Goal: Task Accomplishment & Management: Use online tool/utility

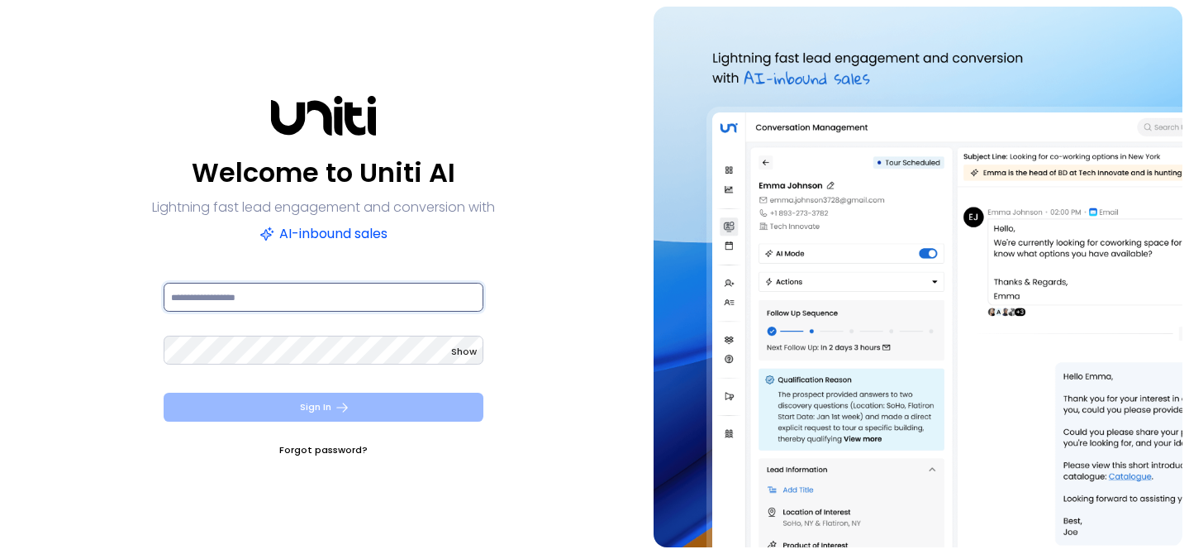
type input "**********"
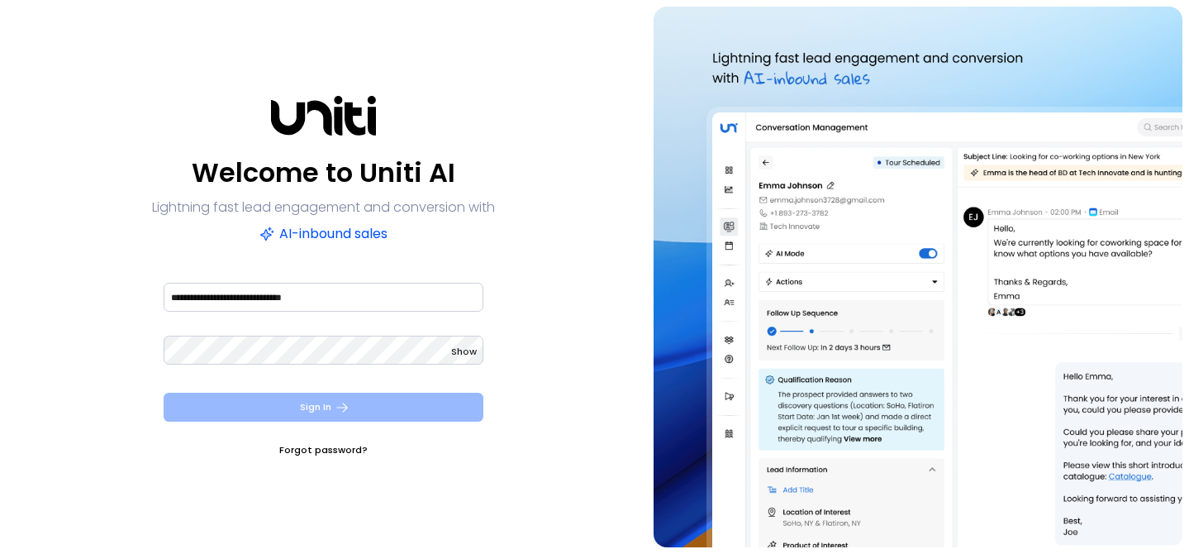
click at [321, 401] on button "Sign In" at bounding box center [324, 407] width 320 height 29
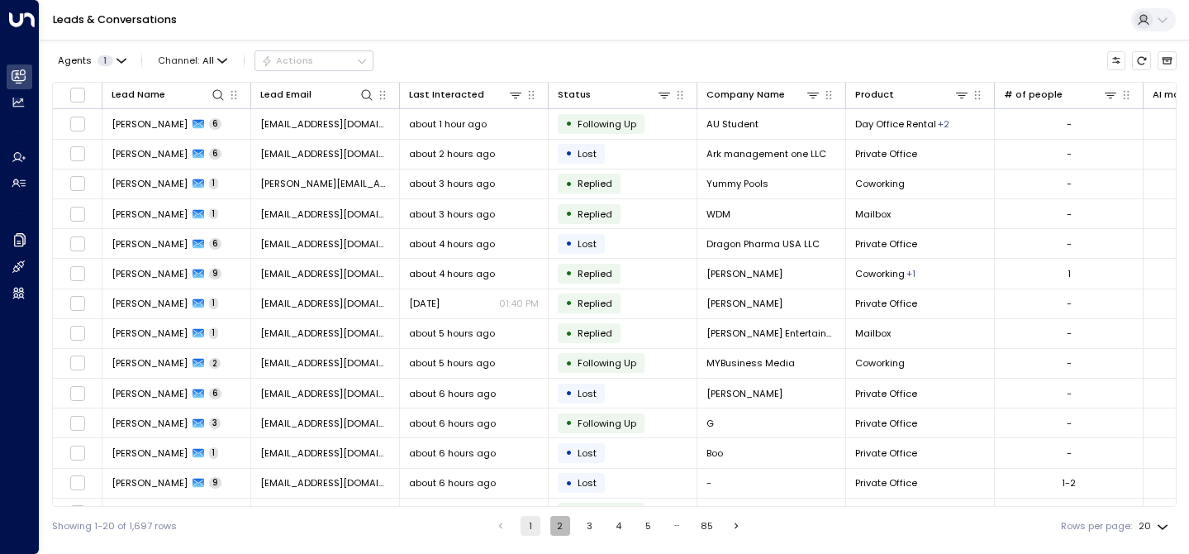
click at [555, 525] on button "2" at bounding box center [561, 526] width 20 height 20
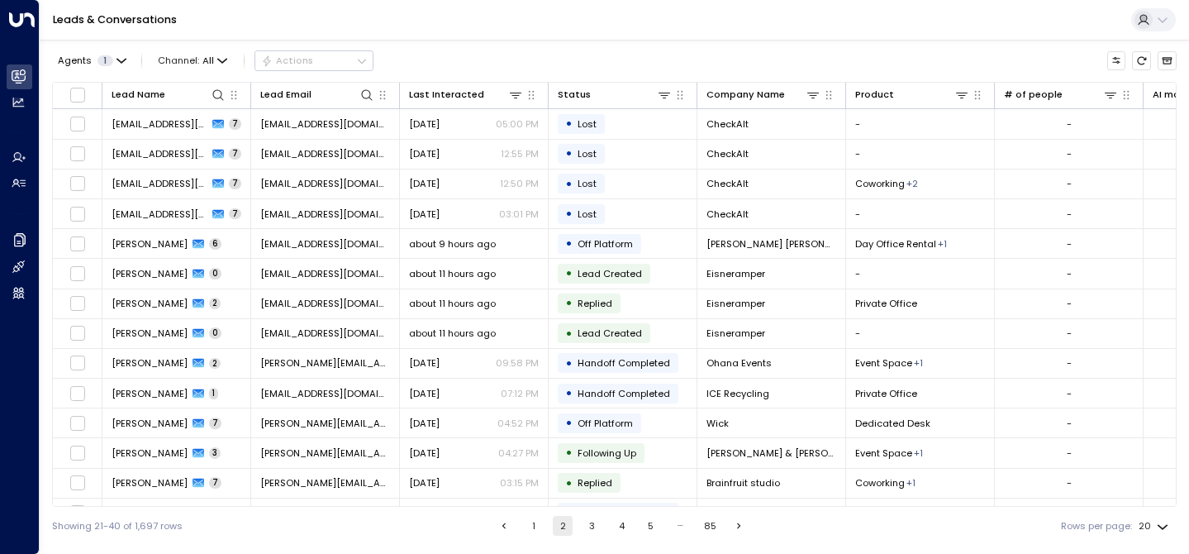
click at [539, 525] on button "1" at bounding box center [534, 526] width 20 height 20
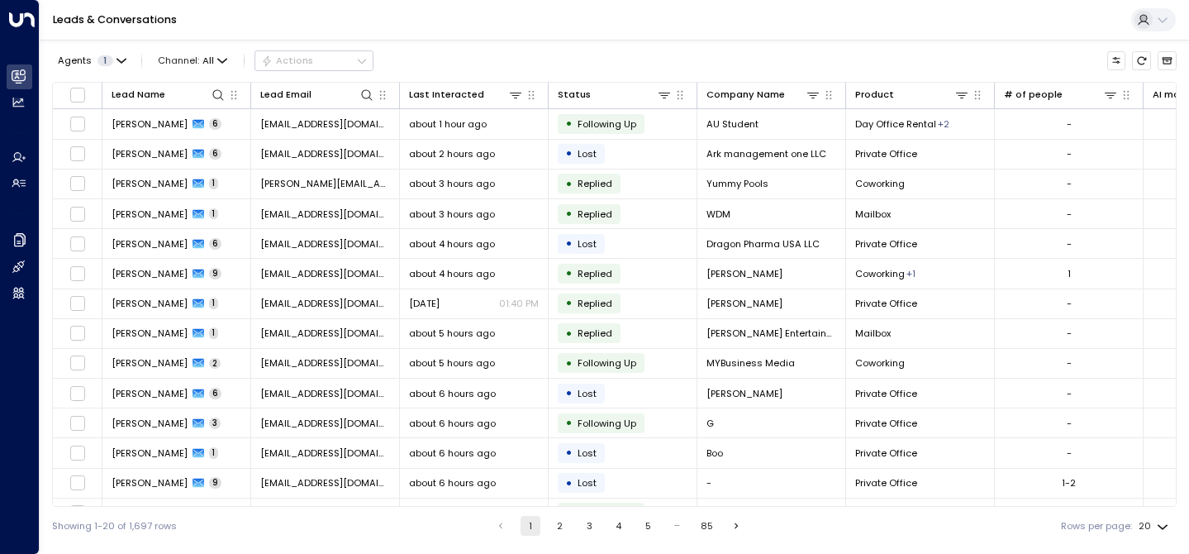
click at [532, 524] on button "1" at bounding box center [531, 526] width 20 height 20
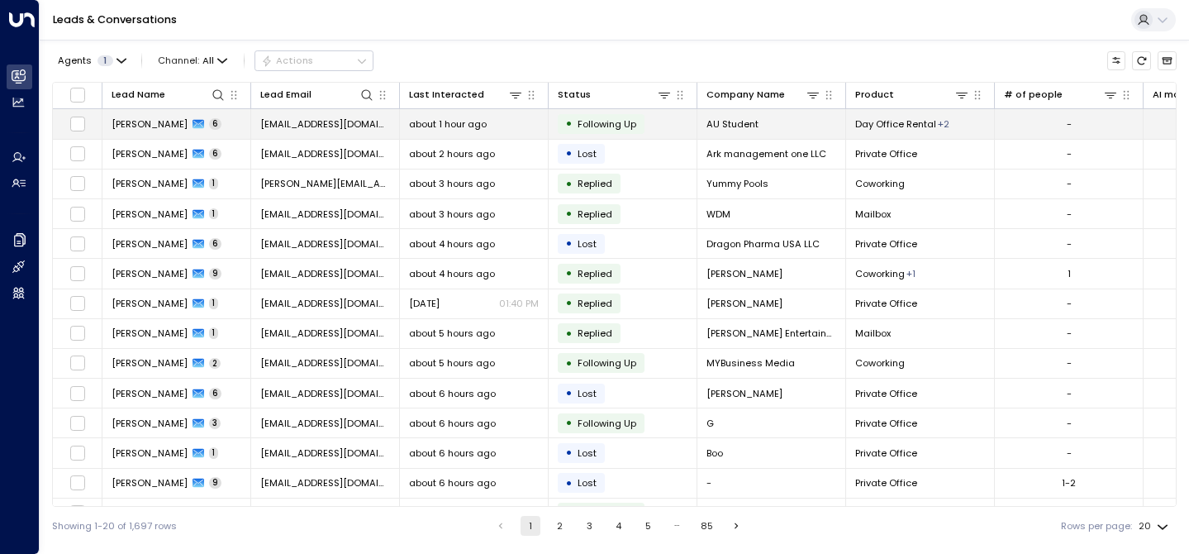
click at [463, 133] on td "about 1 hour ago" at bounding box center [474, 123] width 149 height 29
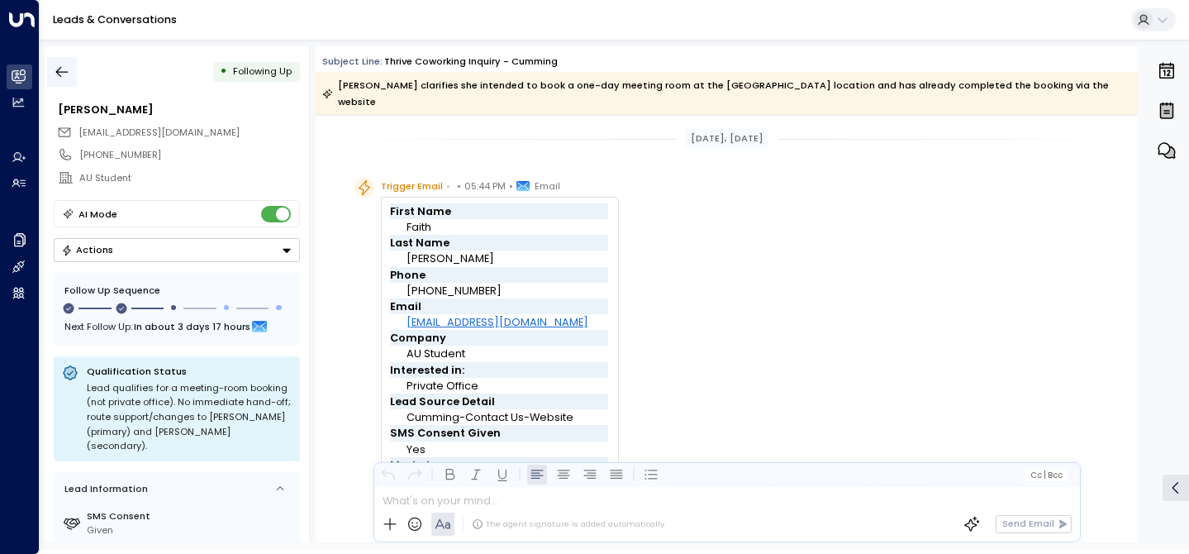
click at [57, 66] on icon "button" at bounding box center [62, 72] width 17 height 17
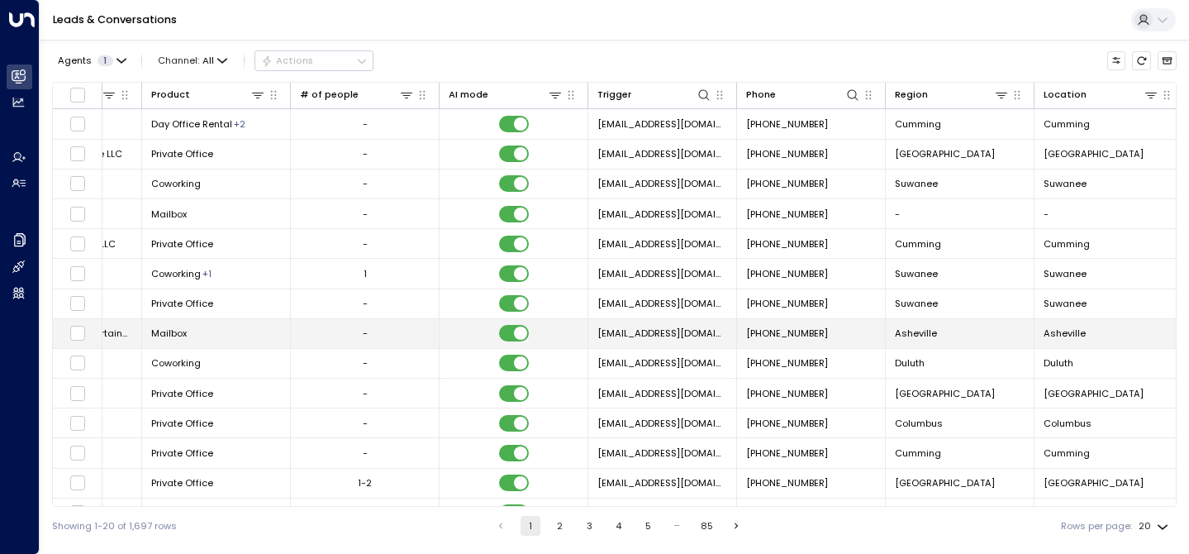
scroll to position [0, 719]
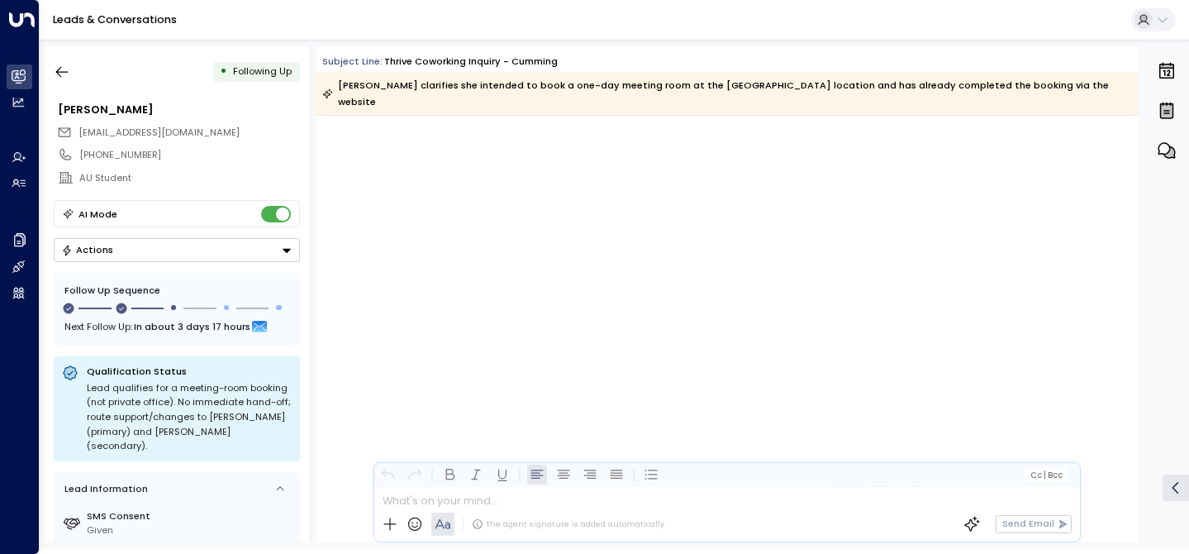
scroll to position [3547, 0]
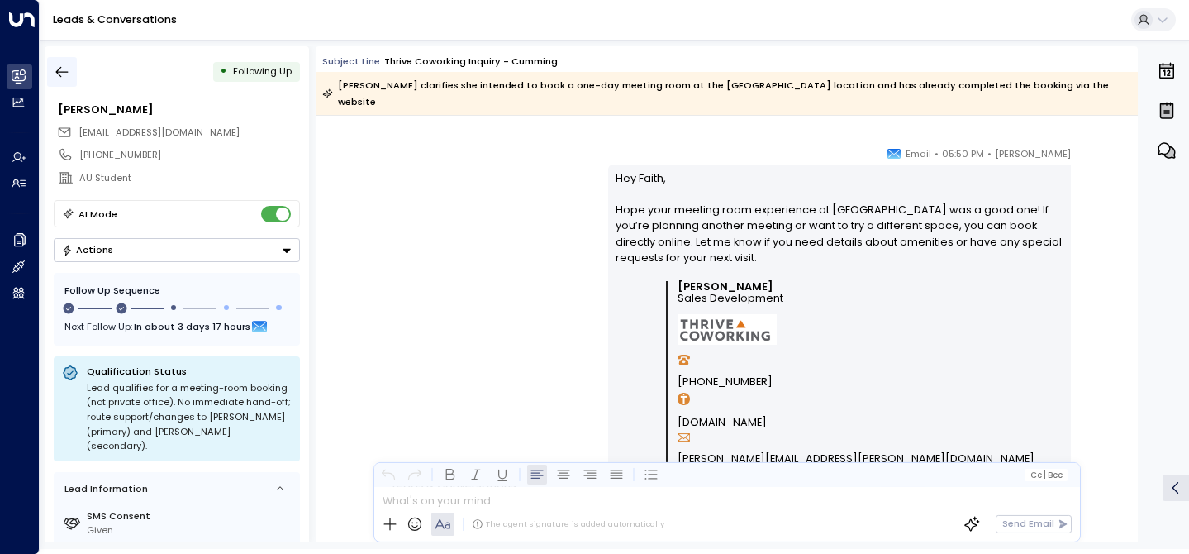
click at [69, 70] on icon "button" at bounding box center [62, 72] width 17 height 17
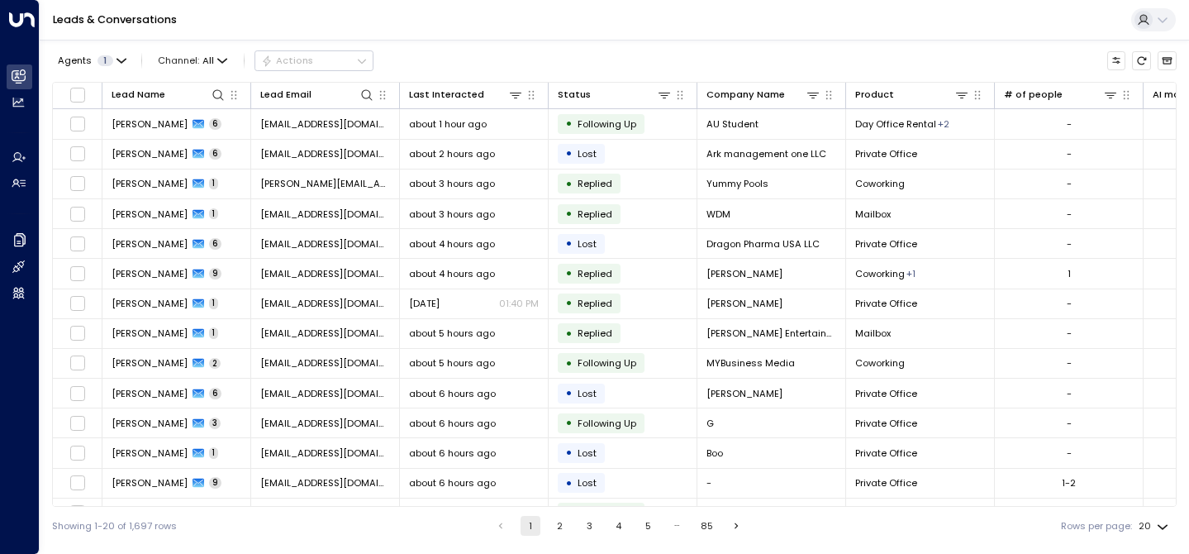
click at [193, 47] on div "Agents 1 Channel: All Actions" at bounding box center [213, 60] width 322 height 29
click at [212, 60] on span "All" at bounding box center [209, 60] width 12 height 11
click at [199, 152] on li "Voice" at bounding box center [198, 161] width 84 height 24
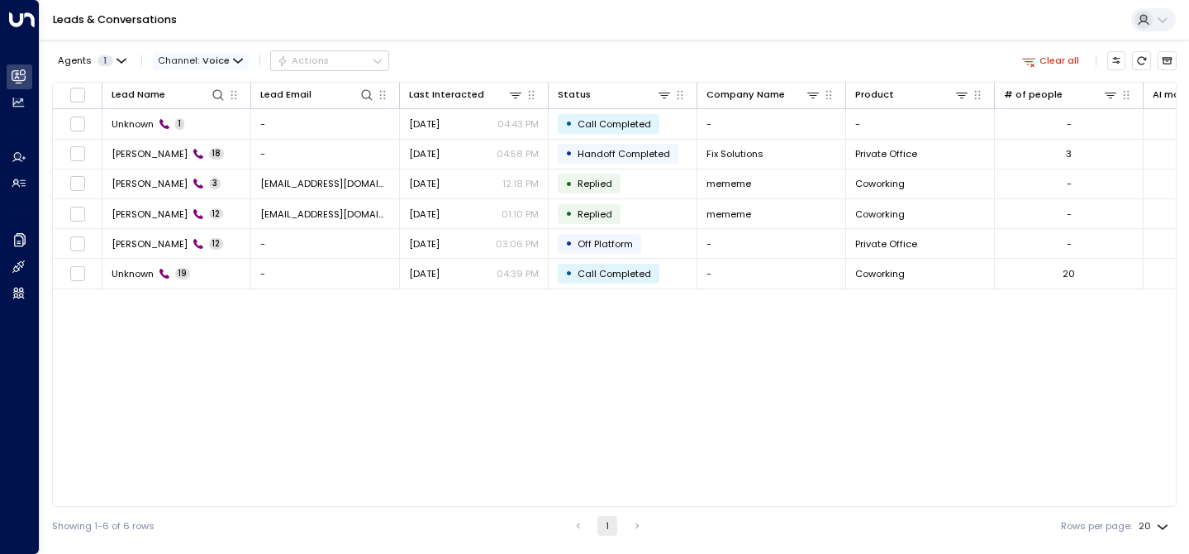
click at [223, 59] on span "Voice" at bounding box center [216, 60] width 27 height 11
click at [199, 187] on div "All SMS Email WhatsApp Voice Web Chat" at bounding box center [594, 277] width 1189 height 554
click at [220, 55] on span "Voice" at bounding box center [216, 60] width 27 height 11
click at [198, 141] on span "Web Chat" at bounding box center [182, 136] width 36 height 7
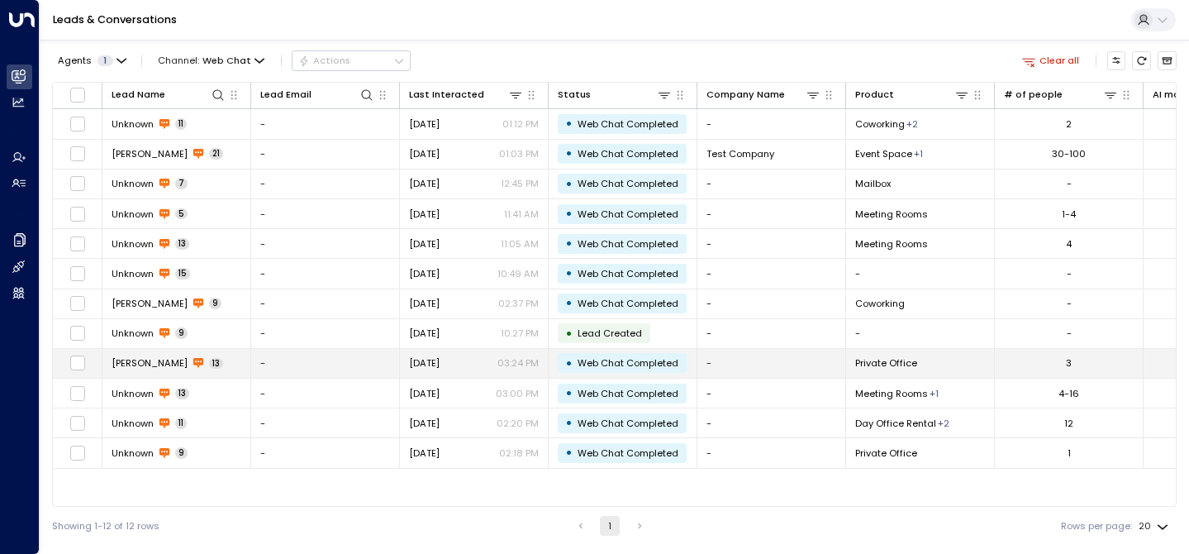
click at [195, 360] on td "[PERSON_NAME] 13" at bounding box center [176, 363] width 149 height 29
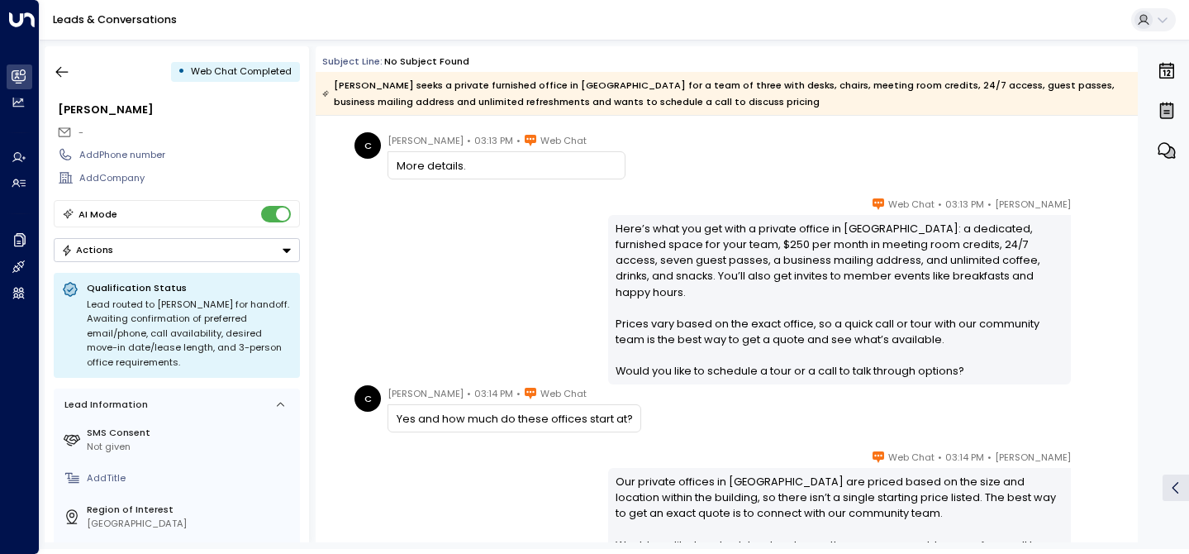
scroll to position [576, 0]
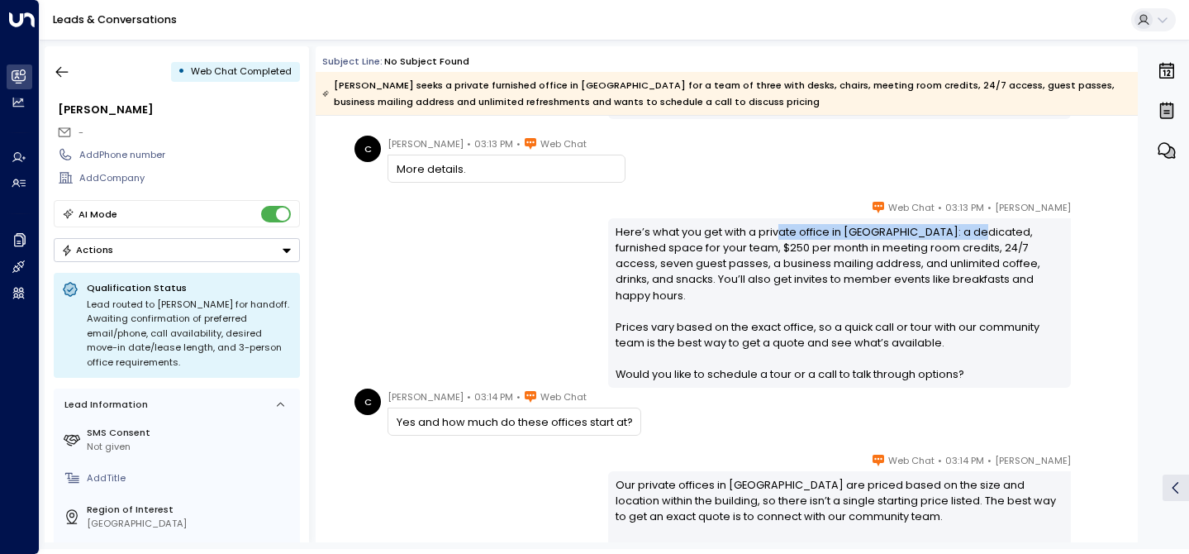
drag, startPoint x: 775, startPoint y: 231, endPoint x: 970, endPoint y: 232, distance: 195.9
click at [971, 233] on div "Here’s what you get with a private office in [GEOGRAPHIC_DATA]: a dedicated, fu…" at bounding box center [839, 303] width 447 height 159
click at [970, 232] on div "Here’s what you get with a private office in [GEOGRAPHIC_DATA]: a dedicated, fu…" at bounding box center [839, 303] width 447 height 159
drag, startPoint x: 914, startPoint y: 232, endPoint x: 724, endPoint y: 247, distance: 190.7
click at [725, 247] on div "Here’s what you get with a private office in [GEOGRAPHIC_DATA]: a dedicated, fu…" at bounding box center [839, 303] width 447 height 159
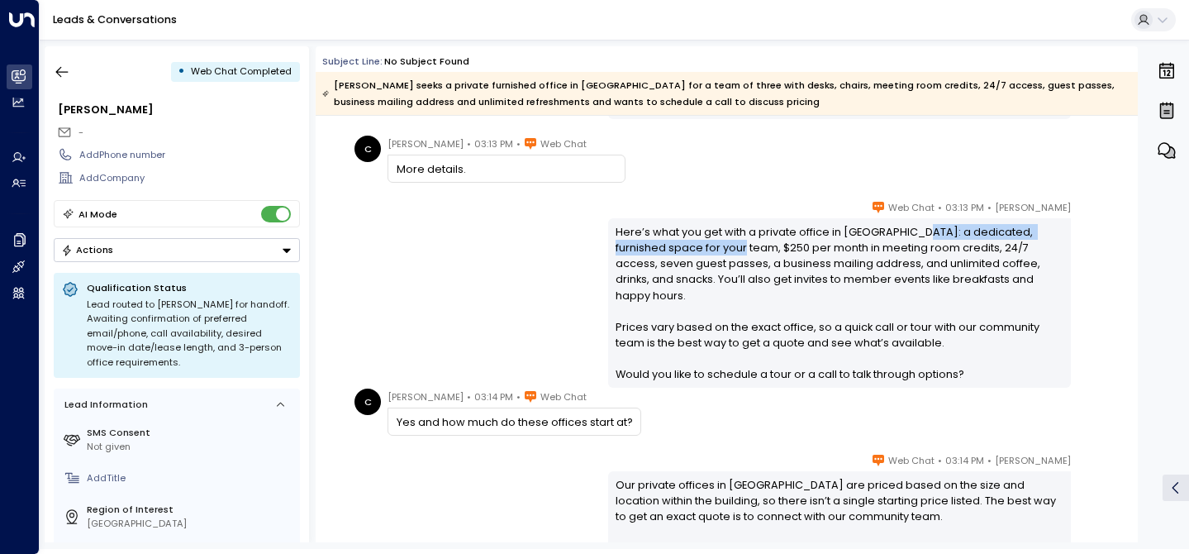
click at [724, 247] on div "Here’s what you get with a private office in [GEOGRAPHIC_DATA]: a dedicated, fu…" at bounding box center [839, 303] width 447 height 159
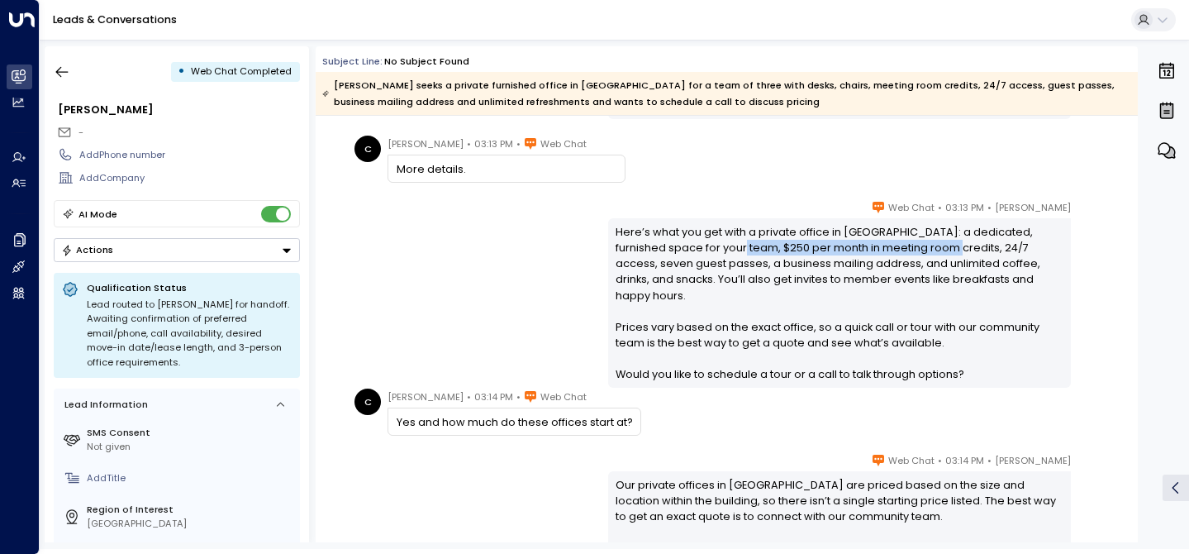
drag, startPoint x: 725, startPoint y: 247, endPoint x: 939, endPoint y: 243, distance: 214.1
click at [939, 243] on div "Here’s what you get with a private office in [GEOGRAPHIC_DATA]: a dedicated, fu…" at bounding box center [839, 303] width 447 height 159
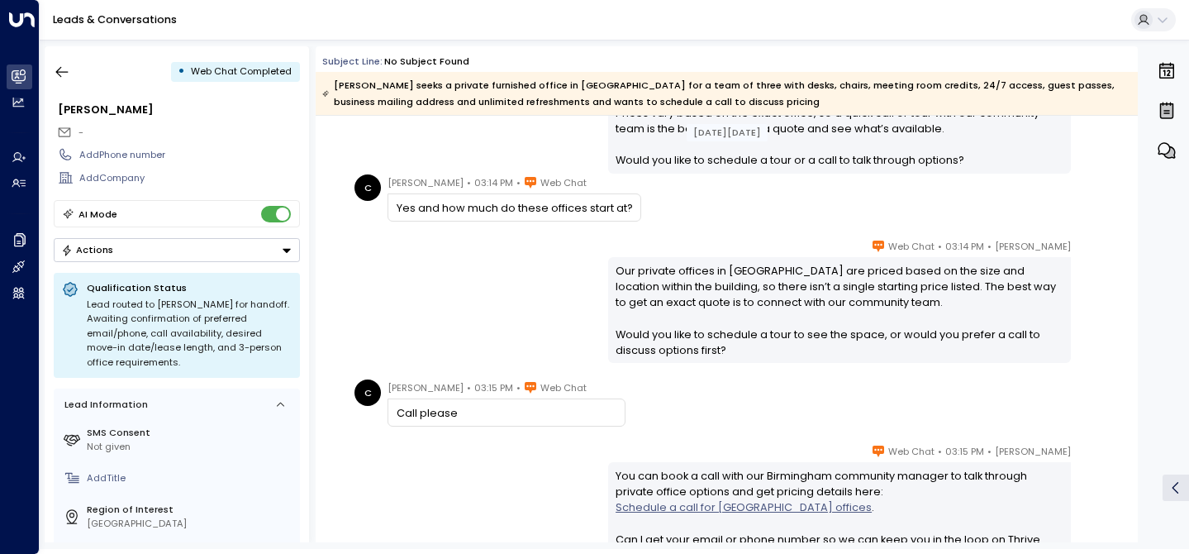
scroll to position [798, 0]
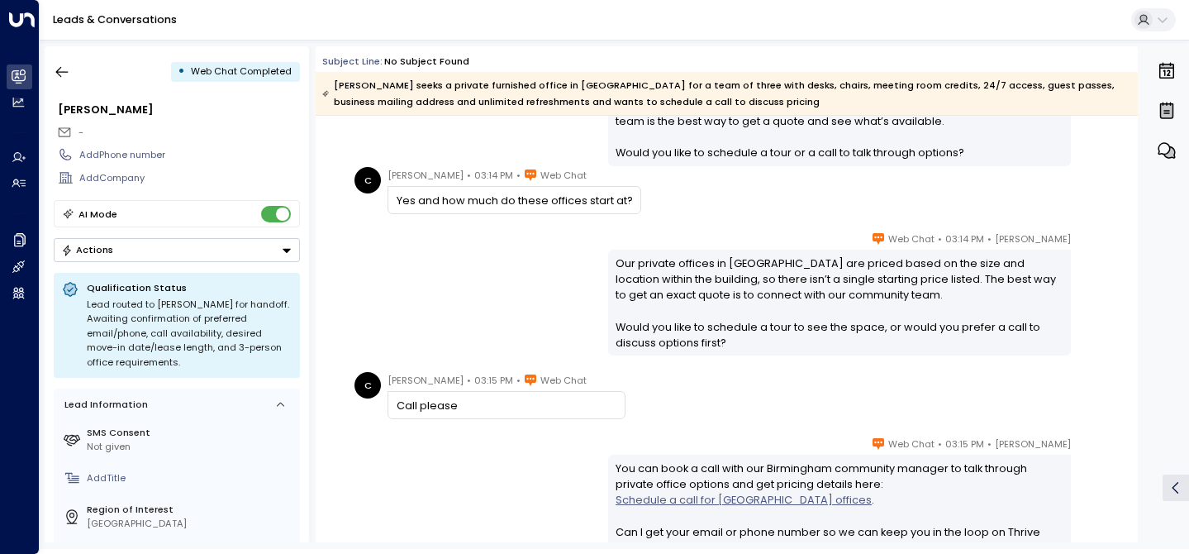
drag, startPoint x: 756, startPoint y: 268, endPoint x: 770, endPoint y: 276, distance: 16.3
click at [773, 277] on div "Our private offices in [GEOGRAPHIC_DATA] are priced based on the size and locat…" at bounding box center [839, 302] width 447 height 95
drag, startPoint x: 770, startPoint y: 276, endPoint x: 913, endPoint y: 287, distance: 142.6
click at [913, 287] on div "Our private offices in [GEOGRAPHIC_DATA] are priced based on the size and locat…" at bounding box center [839, 302] width 447 height 95
click at [899, 281] on div "Our private offices in [GEOGRAPHIC_DATA] are priced based on the size and locat…" at bounding box center [839, 302] width 447 height 95
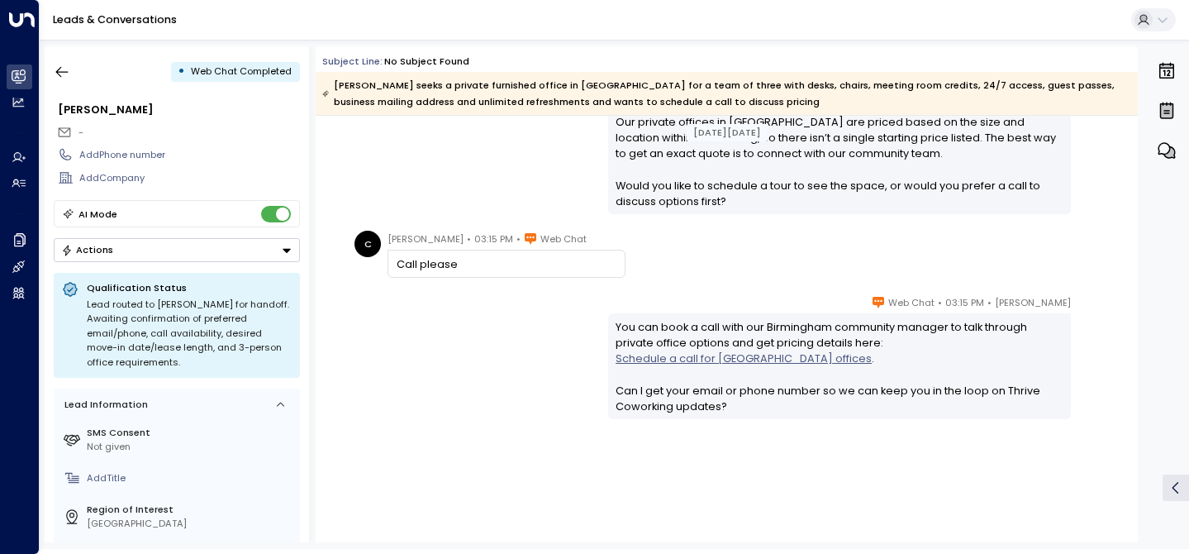
scroll to position [948, 0]
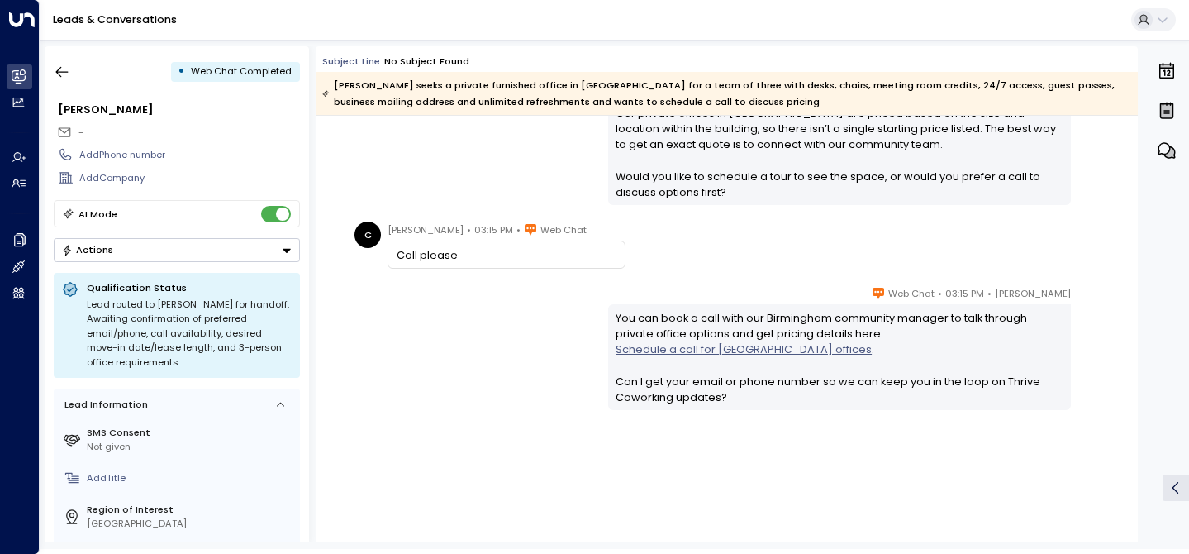
click at [744, 350] on link "Schedule a call for [GEOGRAPHIC_DATA] offices" at bounding box center [744, 349] width 256 height 16
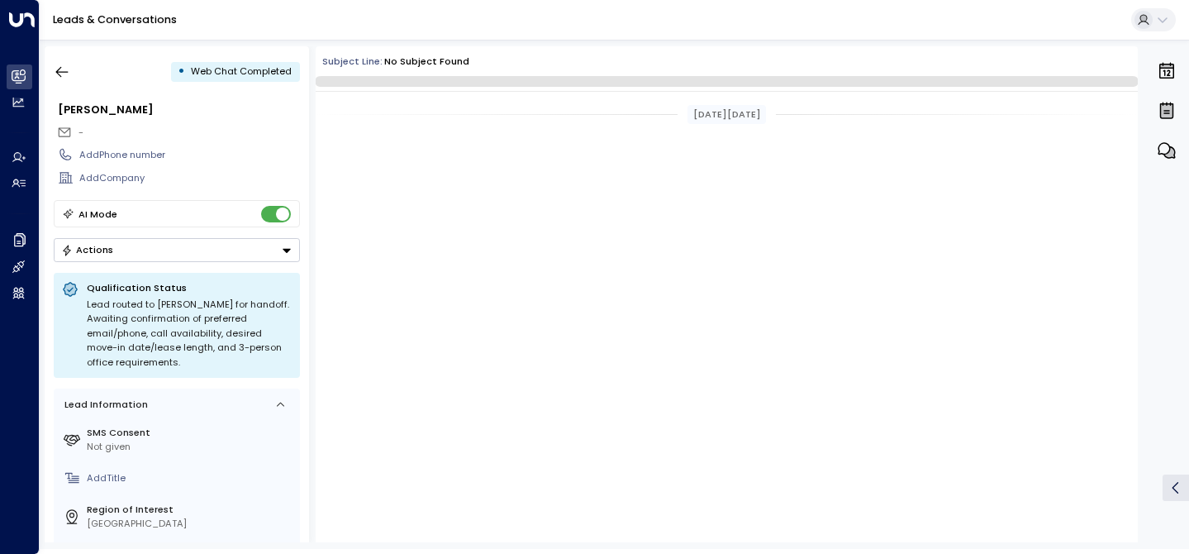
scroll to position [1530, 0]
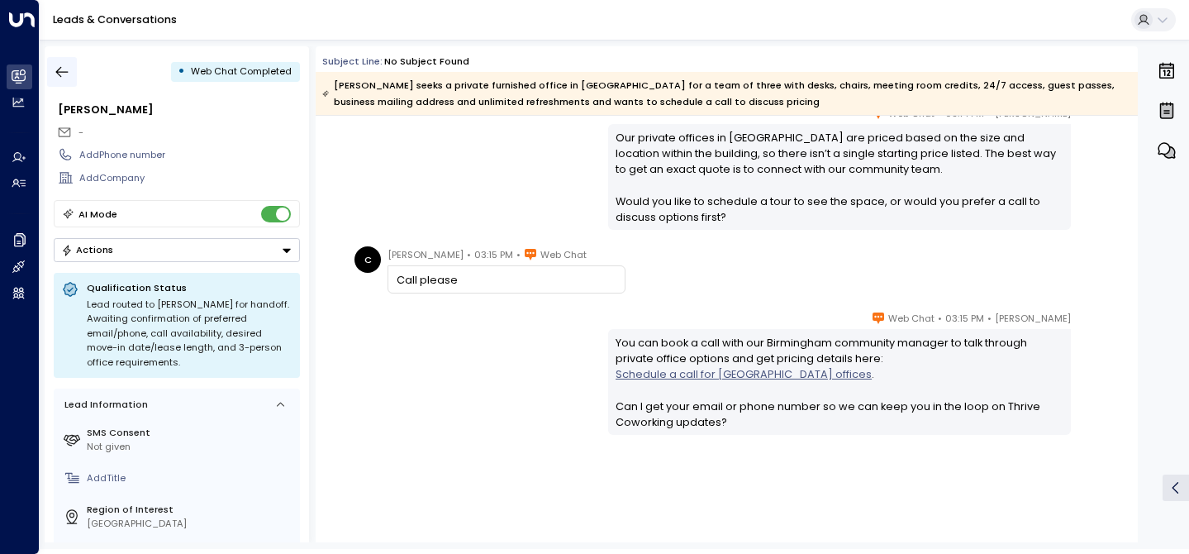
click at [72, 79] on button "button" at bounding box center [62, 72] width 30 height 30
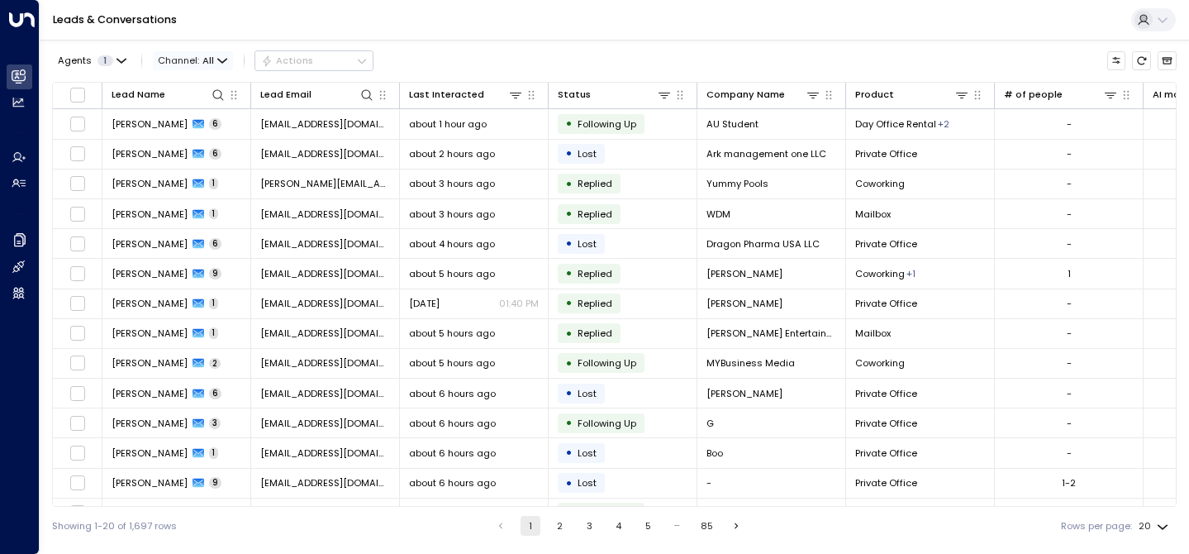
click at [203, 64] on span "All" at bounding box center [209, 60] width 12 height 11
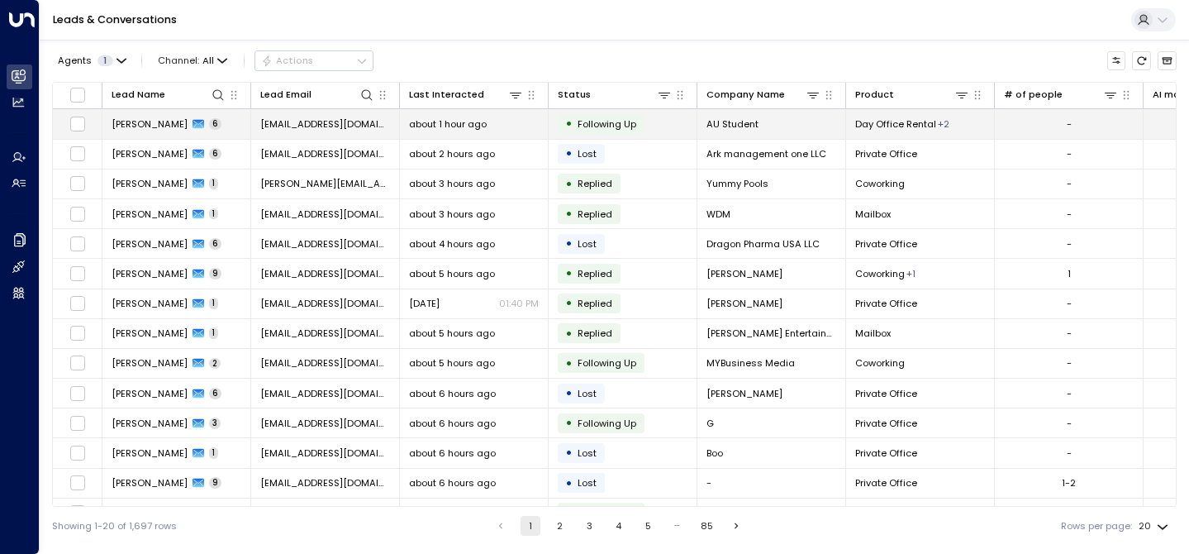
click at [464, 126] on span "about 1 hour ago" at bounding box center [448, 123] width 78 height 13
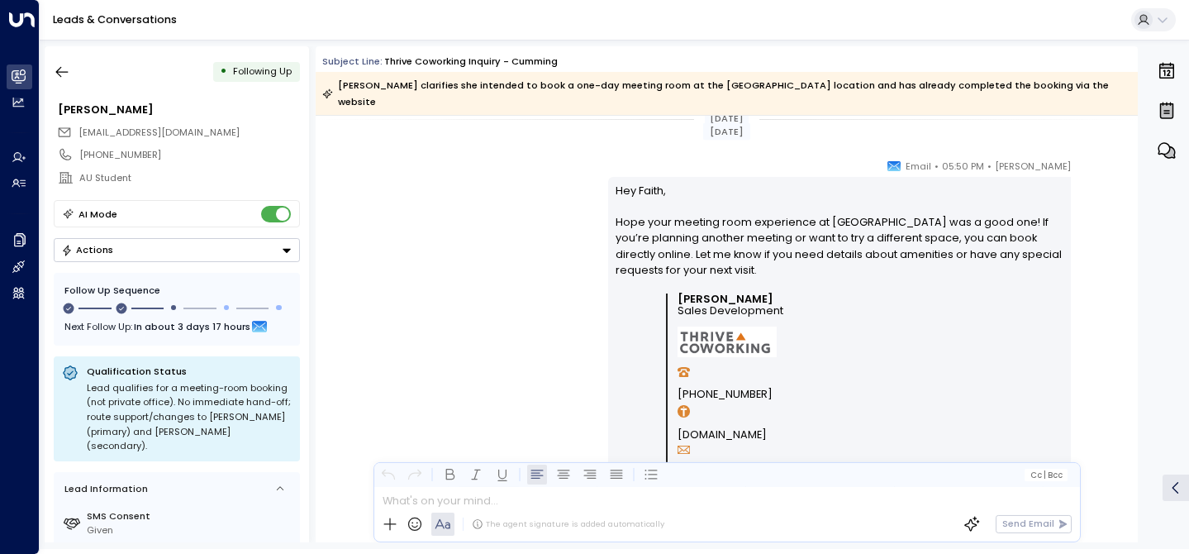
scroll to position [2687, 0]
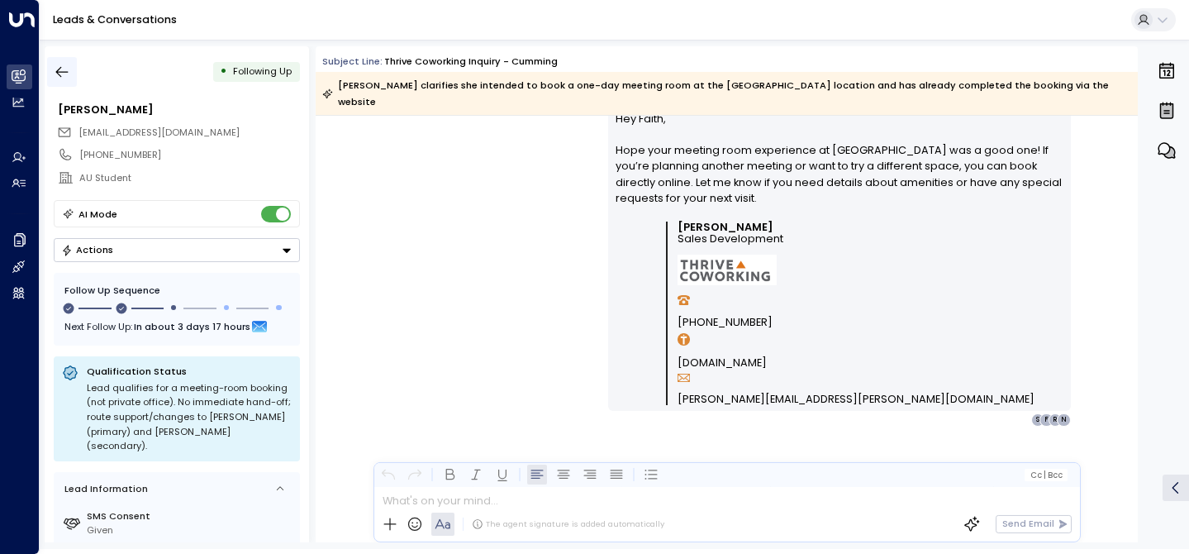
click at [63, 70] on icon "button" at bounding box center [62, 72] width 17 height 17
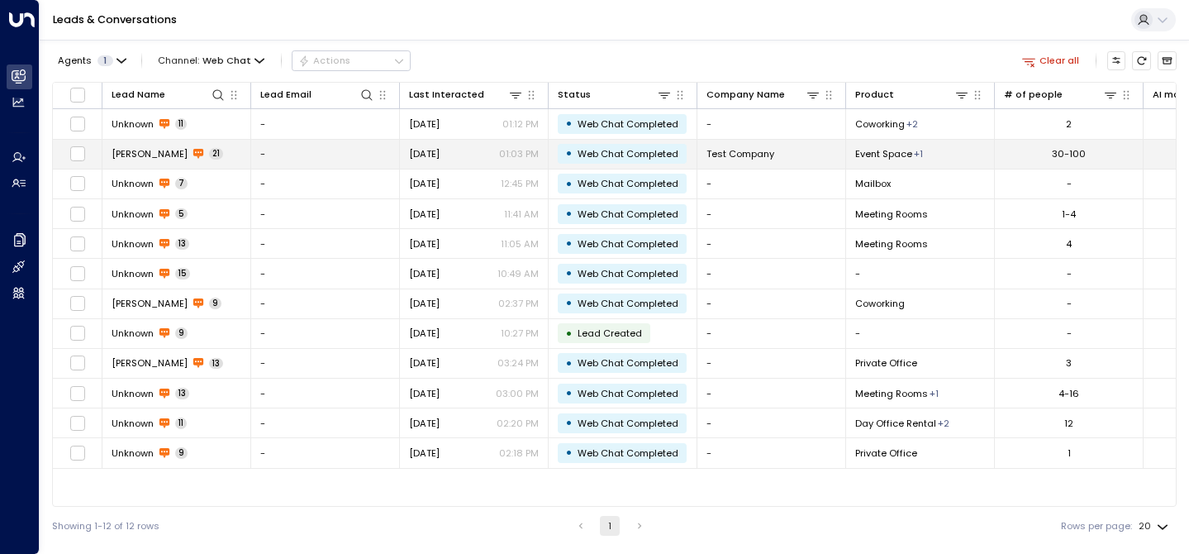
click at [293, 155] on td "-" at bounding box center [325, 154] width 149 height 29
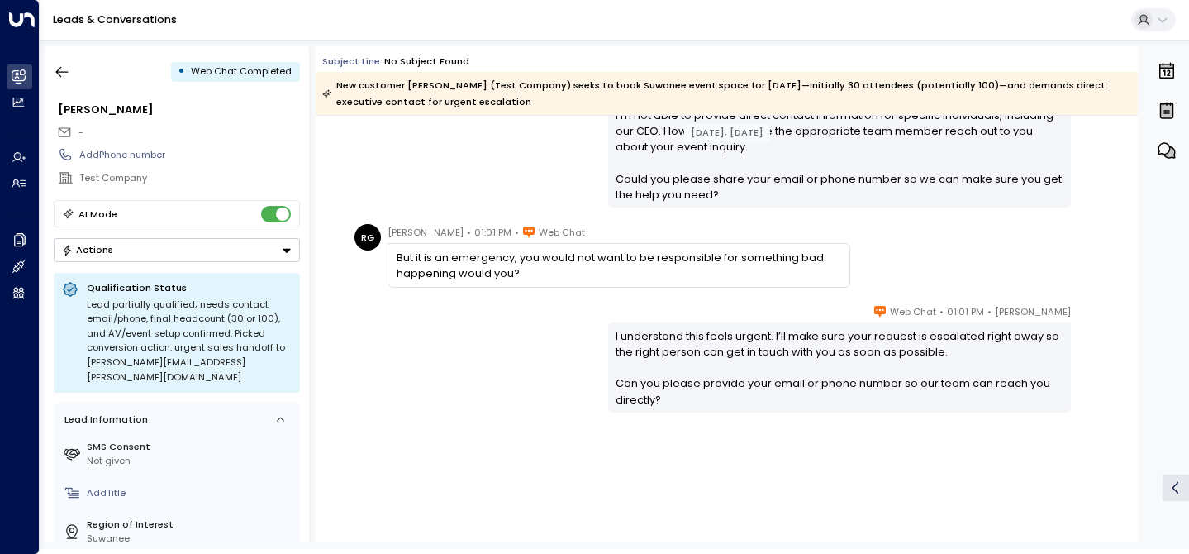
scroll to position [1609, 0]
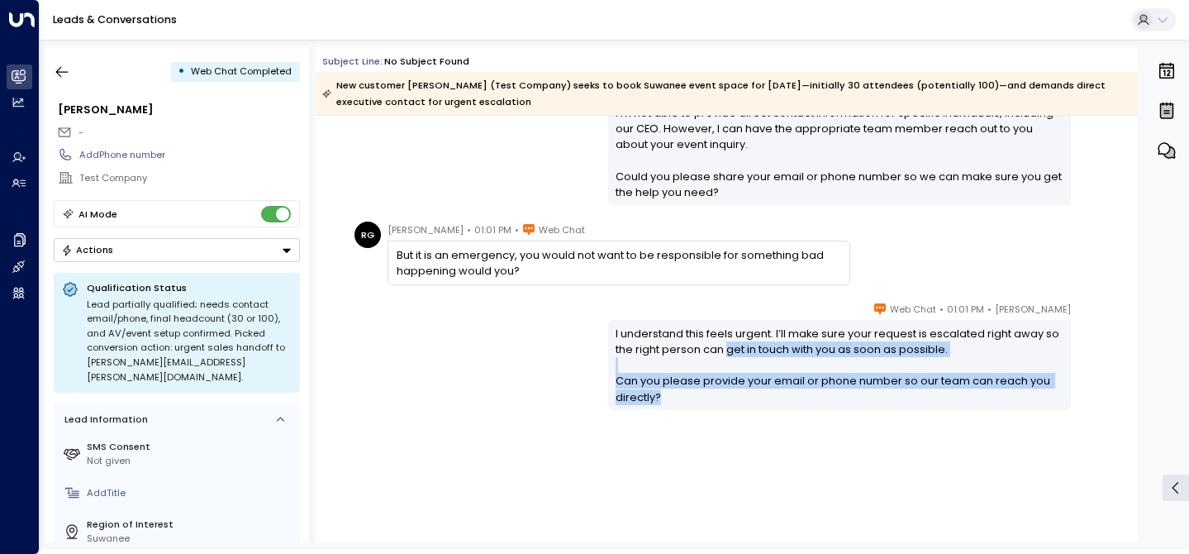
drag, startPoint x: 727, startPoint y: 351, endPoint x: 838, endPoint y: 412, distance: 127.3
click at [851, 416] on div "Ellie Brown • 01:01 PM • Web Chat I understand this feels urgent. I’ll make sur…" at bounding box center [727, 421] width 822 height 241
click at [838, 412] on div "Ellie Brown • 01:01 PM • Web Chat I understand this feels urgent. I’ll make sur…" at bounding box center [727, 421] width 822 height 241
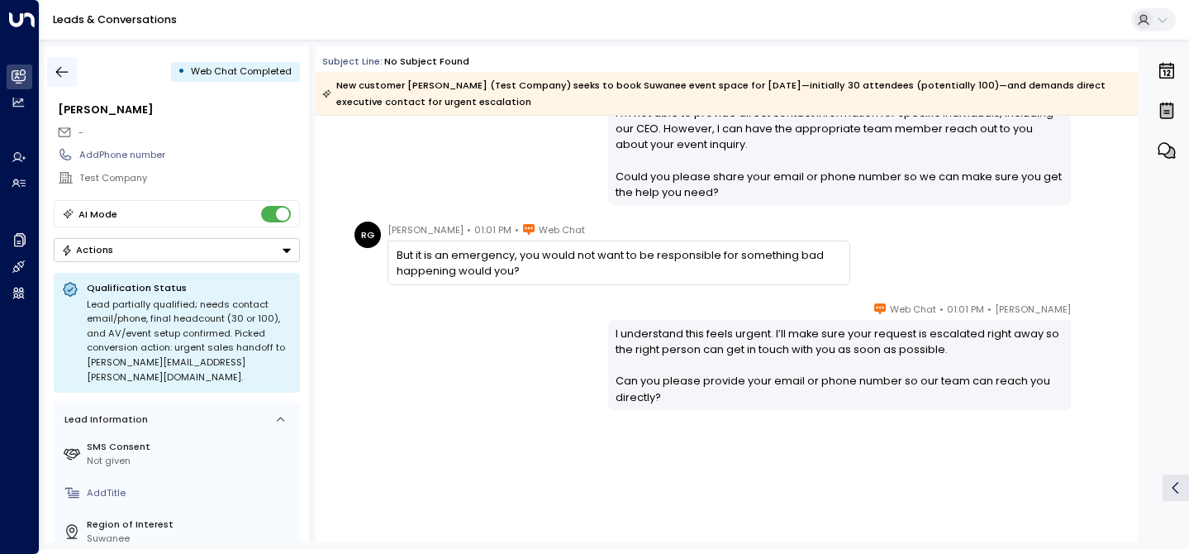
click at [60, 62] on button "button" at bounding box center [62, 72] width 30 height 30
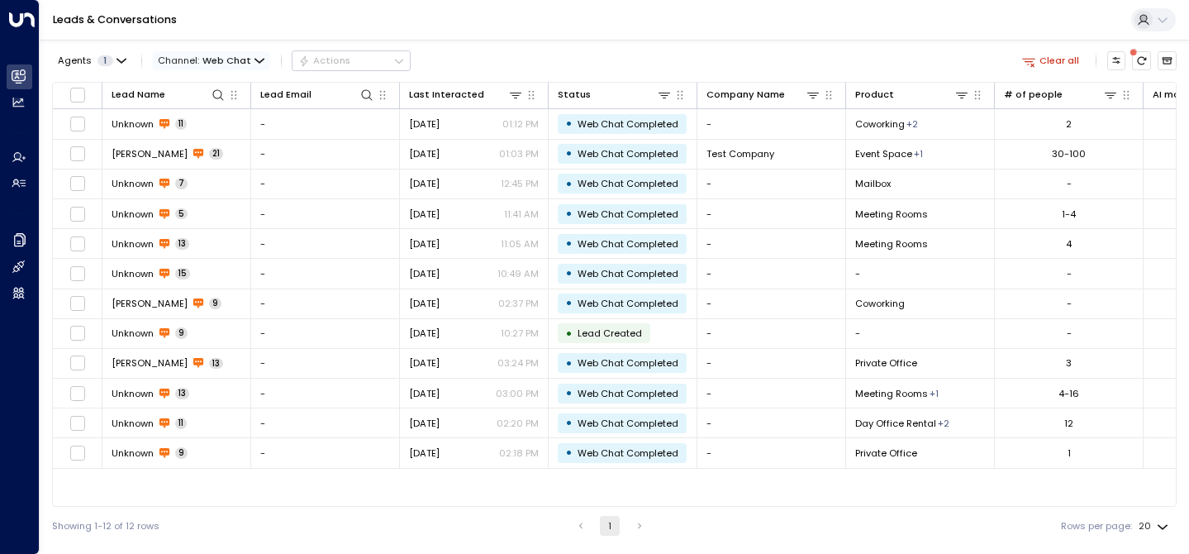
click at [248, 62] on span "Channel: Web Chat" at bounding box center [211, 60] width 117 height 18
click at [207, 85] on p "All" at bounding box center [186, 81] width 44 height 7
